Goal: Task Accomplishment & Management: Manage account settings

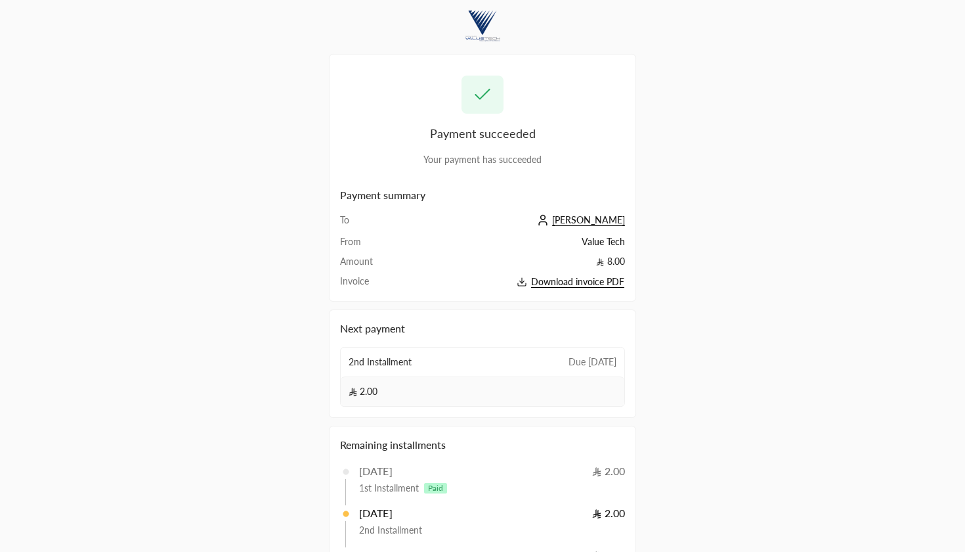
scroll to position [125, 0]
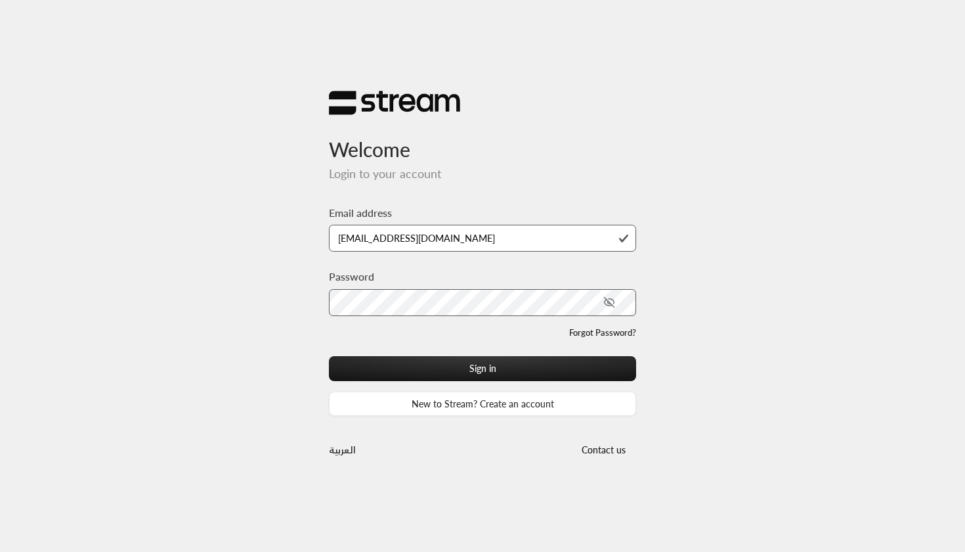
click at [483, 368] on button "Sign in" at bounding box center [482, 368] width 307 height 24
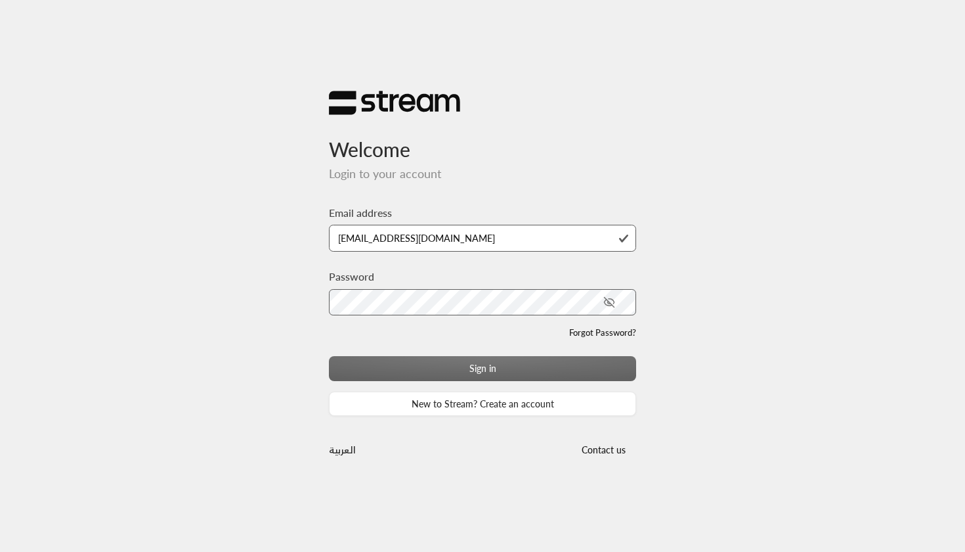
click at [410, 363] on div "Sign in New to Stream? Create an account" at bounding box center [482, 386] width 307 height 60
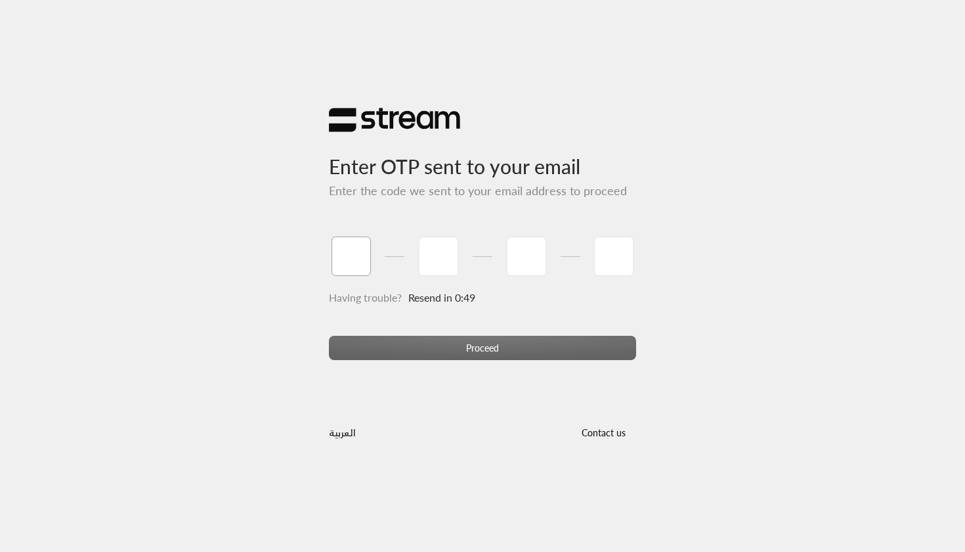
type input "5"
type input "2"
